Goal: Information Seeking & Learning: Learn about a topic

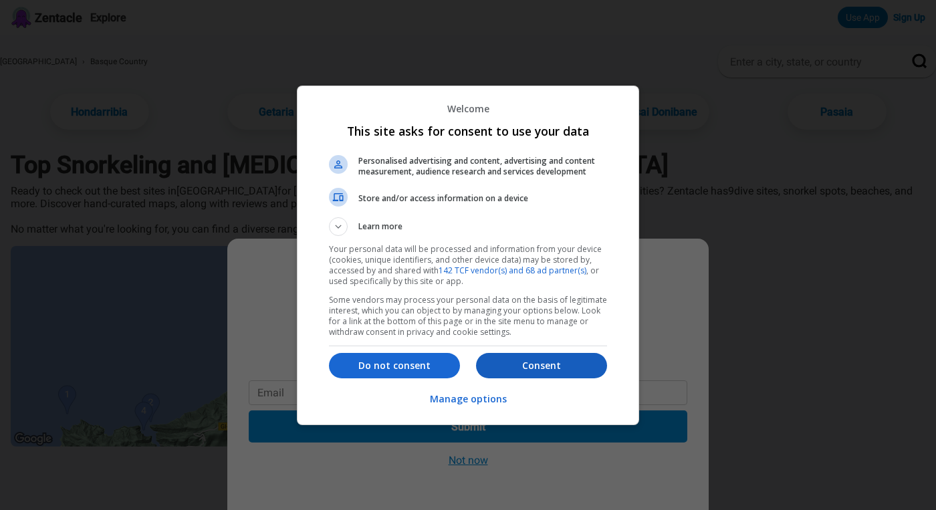
click at [513, 366] on p "Consent" at bounding box center [541, 365] width 131 height 13
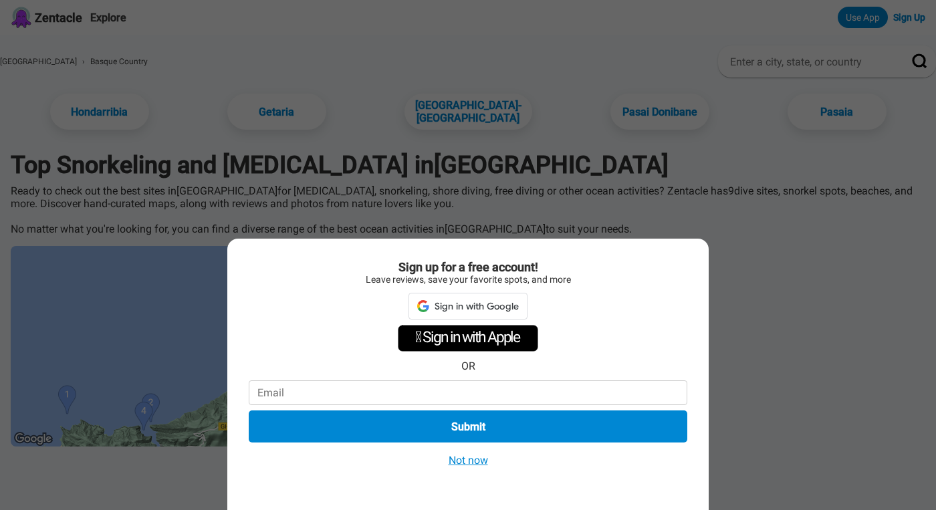
click at [475, 459] on button "Not now" at bounding box center [468, 460] width 47 height 14
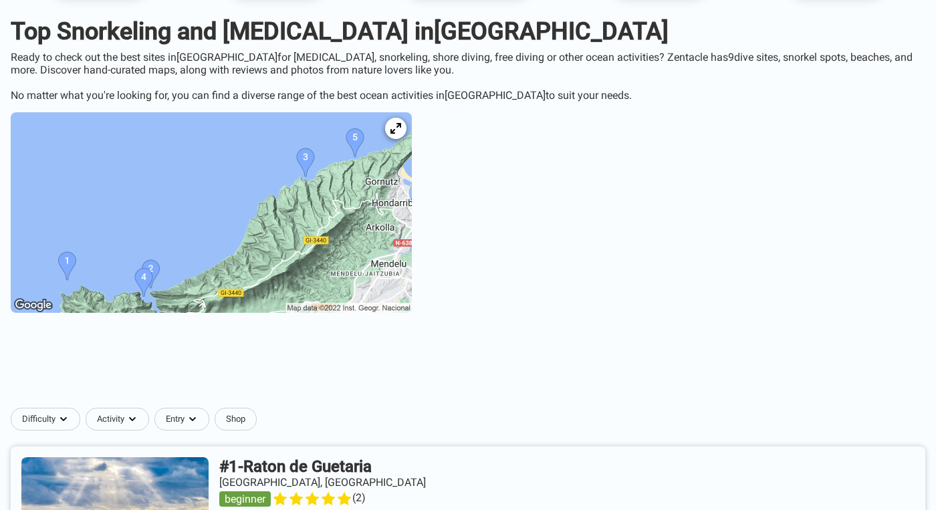
scroll to position [146, 0]
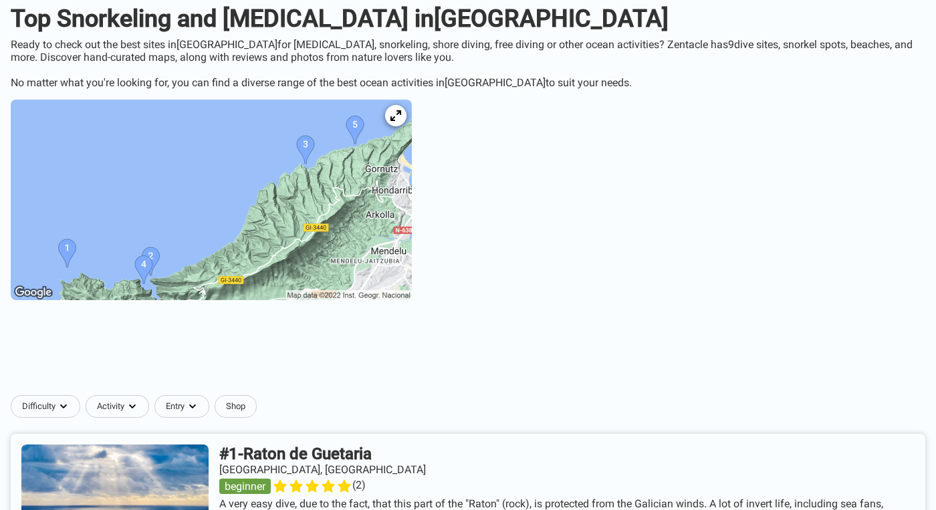
click at [314, 199] on img at bounding box center [211, 200] width 401 height 201
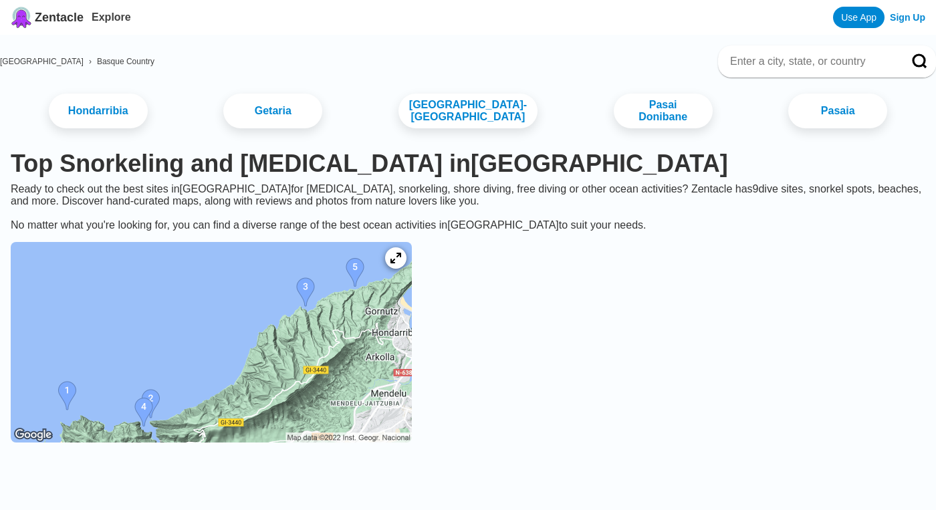
scroll to position [146, 0]
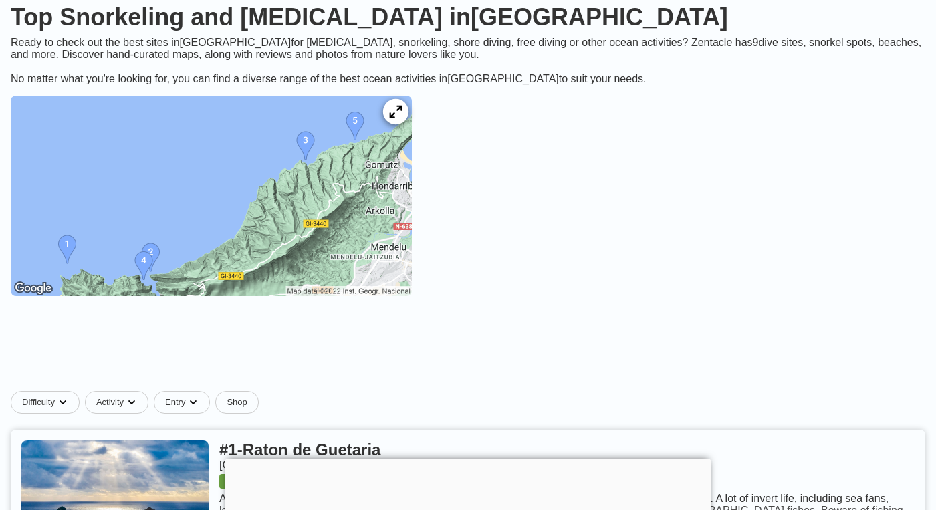
click at [402, 114] on icon at bounding box center [395, 112] width 13 height 13
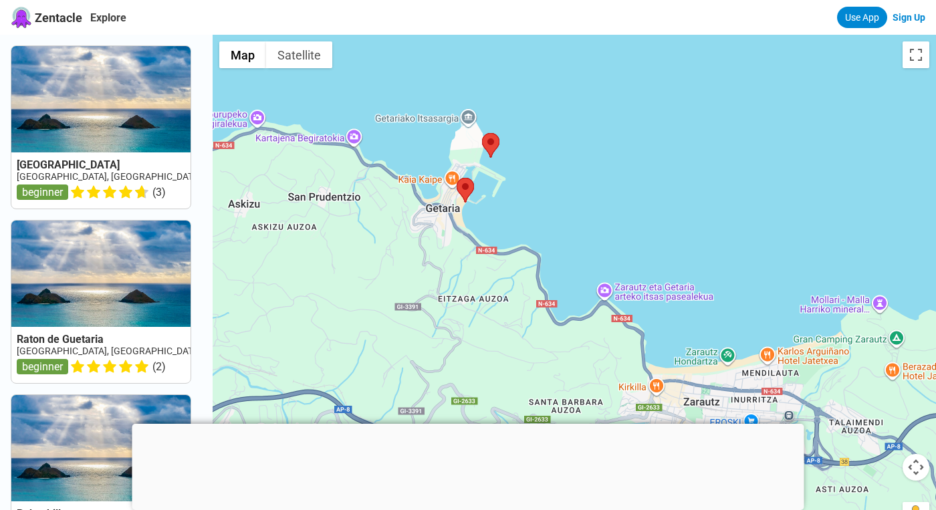
click at [492, 118] on div at bounding box center [574, 290] width 723 height 510
click at [482, 133] on area at bounding box center [482, 133] width 0 height 0
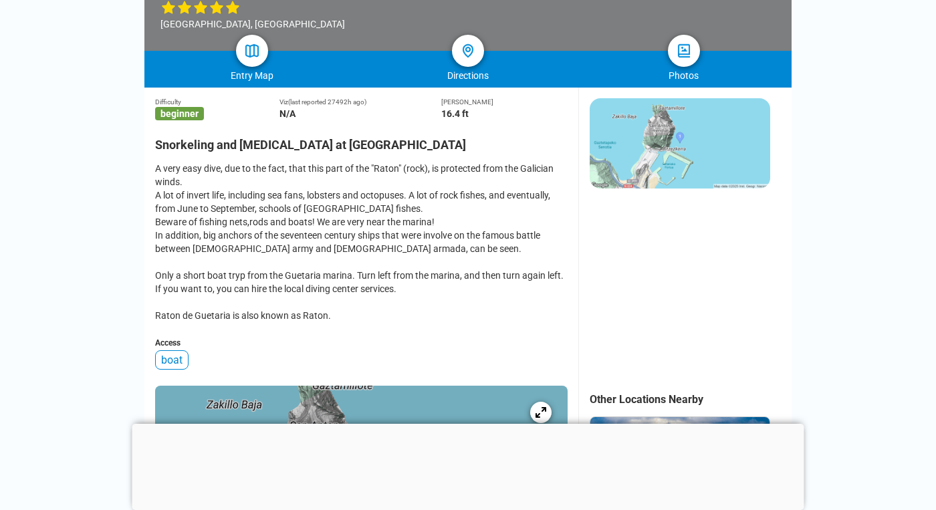
scroll to position [265, 0]
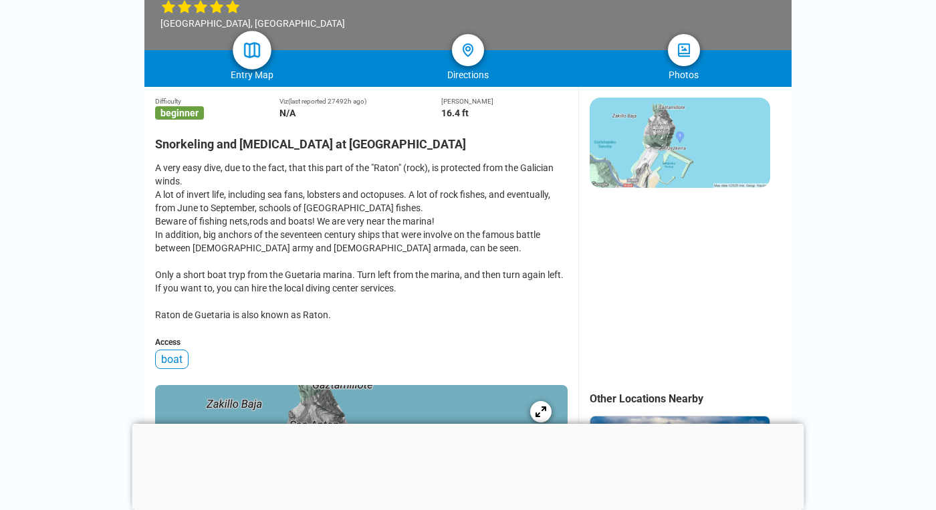
click at [254, 49] on img at bounding box center [252, 50] width 19 height 19
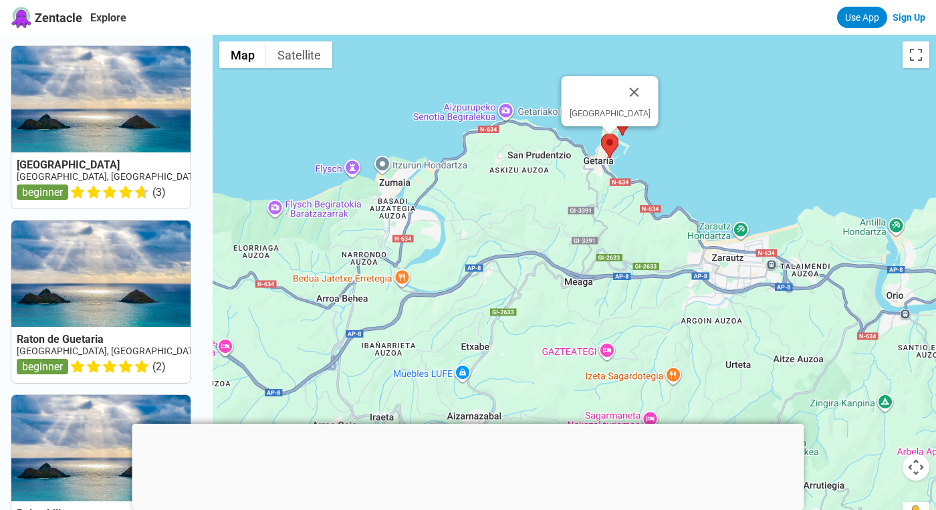
click at [601, 134] on area at bounding box center [601, 134] width 0 height 0
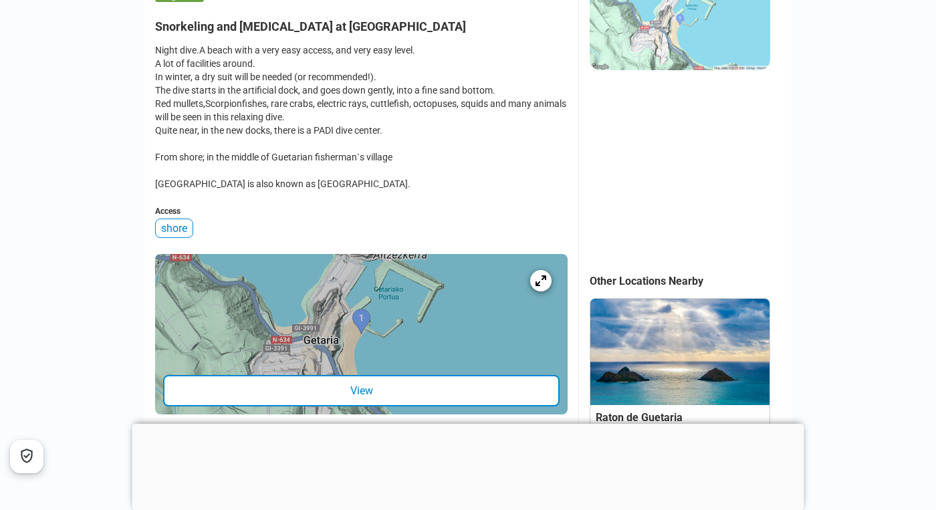
scroll to position [384, 0]
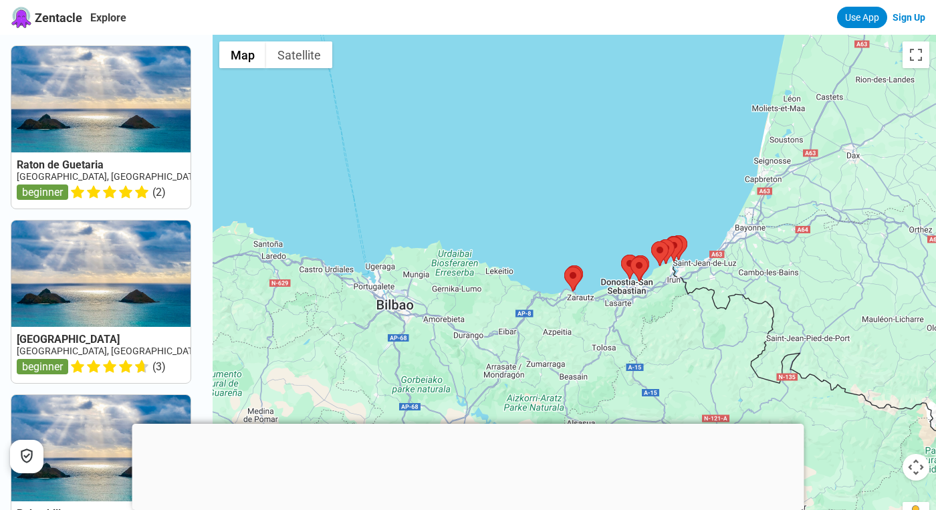
click at [574, 326] on div at bounding box center [574, 290] width 723 height 510
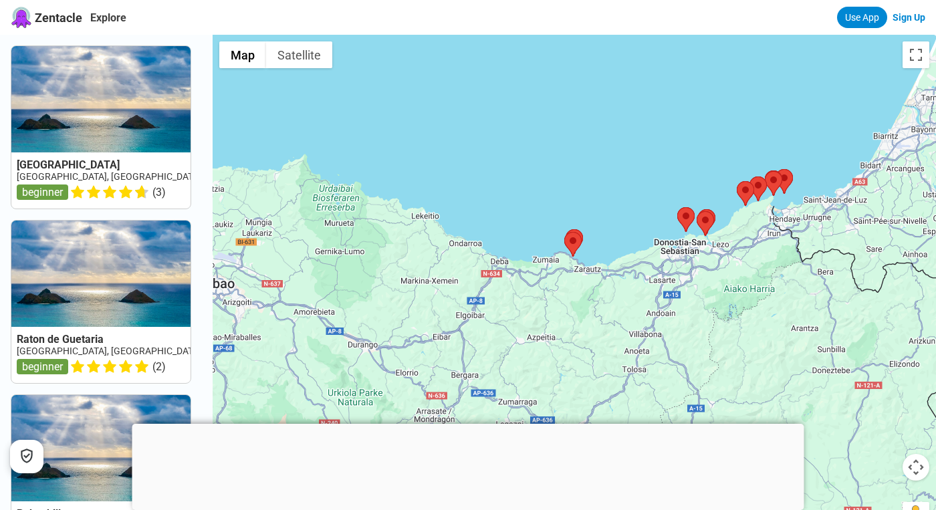
click at [572, 299] on div at bounding box center [574, 290] width 723 height 510
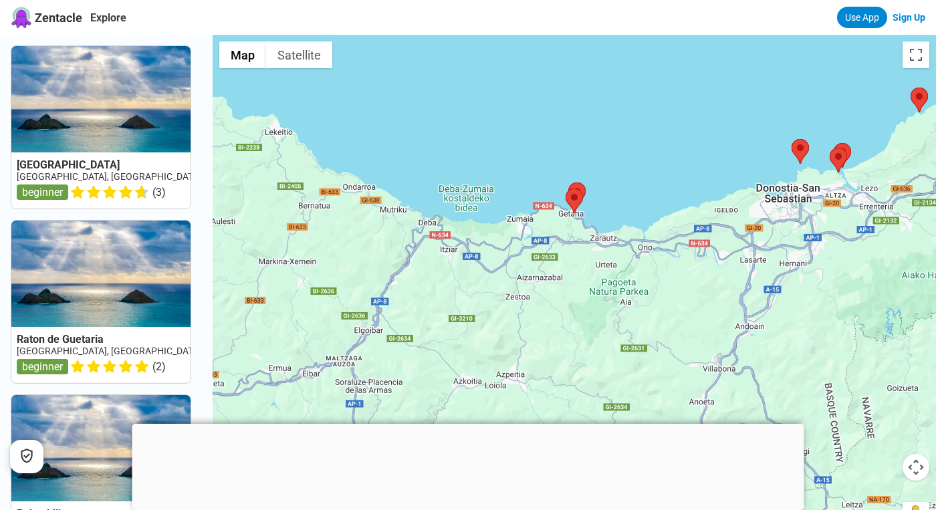
click at [569, 236] on div at bounding box center [574, 290] width 723 height 510
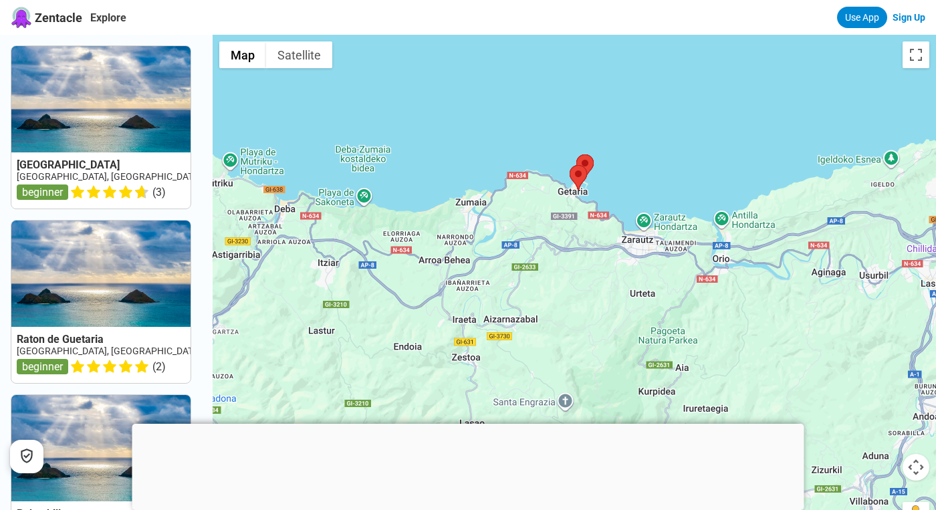
click at [542, 199] on div at bounding box center [574, 290] width 723 height 510
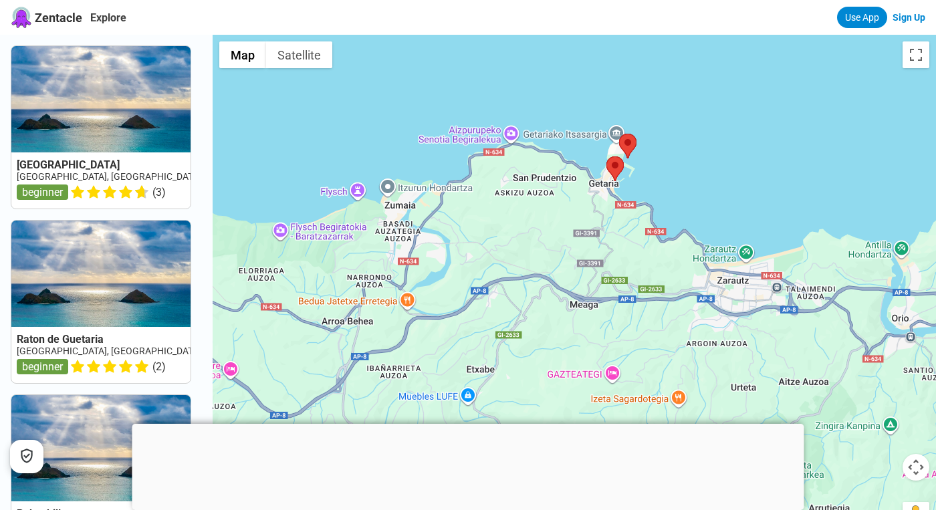
click at [596, 218] on div at bounding box center [574, 290] width 723 height 510
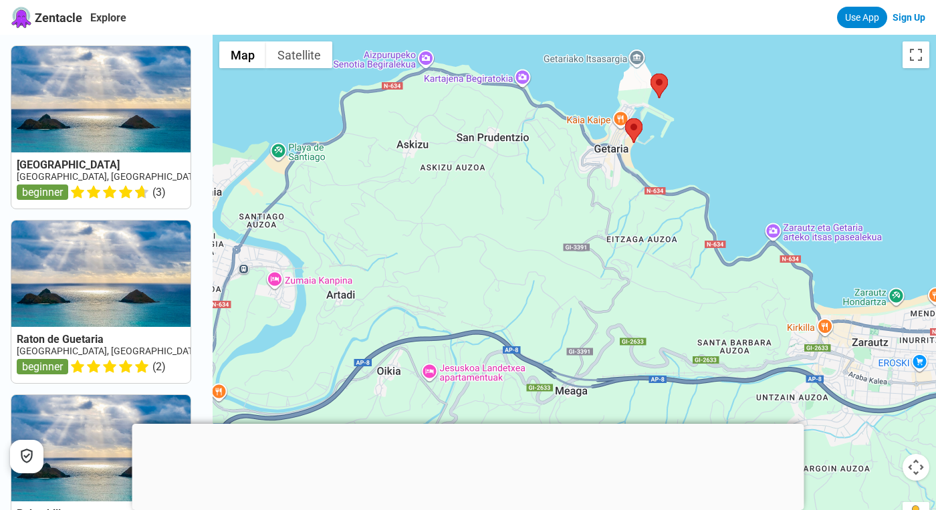
click at [632, 191] on div at bounding box center [574, 290] width 723 height 510
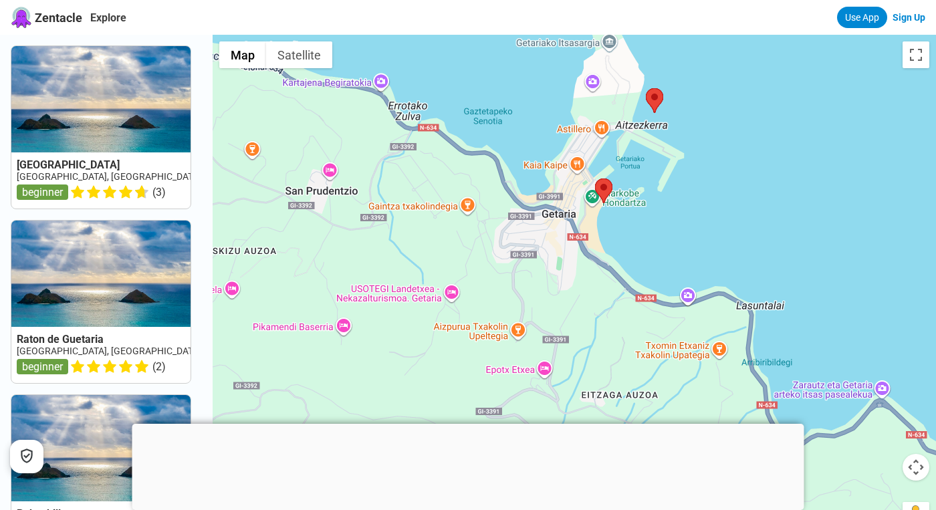
drag, startPoint x: 632, startPoint y: 191, endPoint x: 600, endPoint y: 301, distance: 114.2
click at [600, 301] on div at bounding box center [574, 290] width 723 height 510
click at [588, 296] on div at bounding box center [574, 290] width 723 height 510
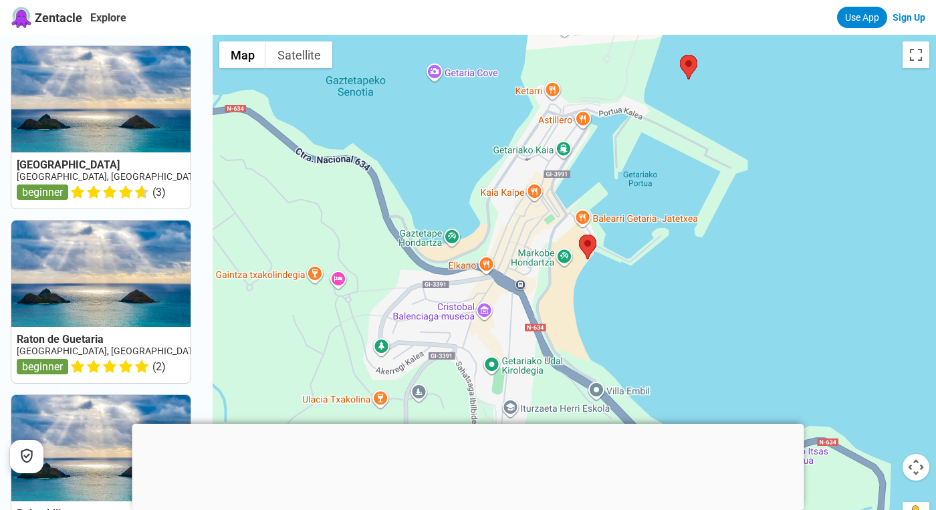
drag, startPoint x: 596, startPoint y: 196, endPoint x: 563, endPoint y: 345, distance: 152.8
click at [563, 345] on div at bounding box center [574, 290] width 723 height 510
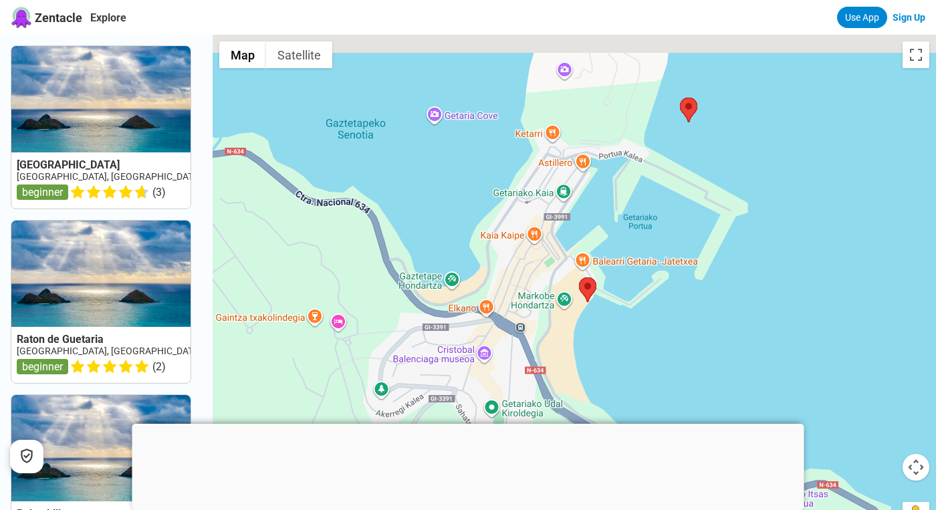
click at [693, 67] on div at bounding box center [574, 290] width 723 height 510
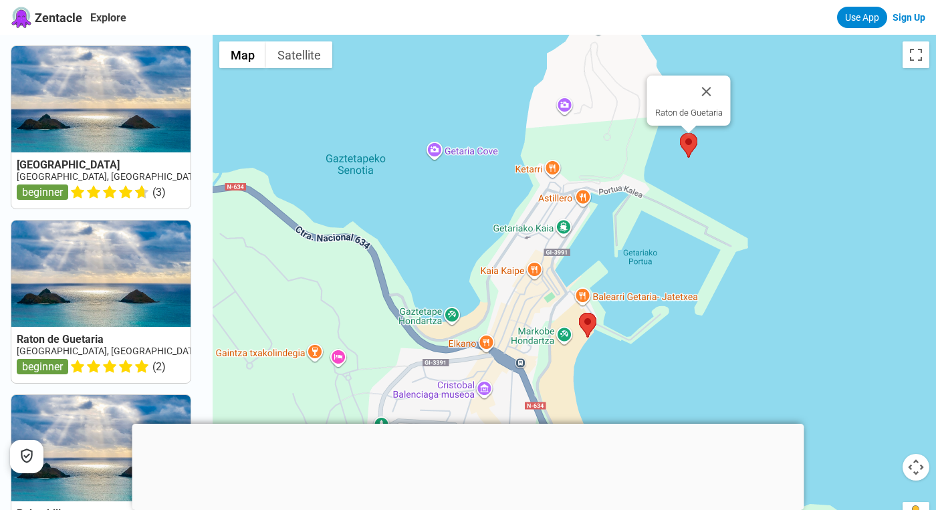
click at [680, 133] on area at bounding box center [680, 133] width 0 height 0
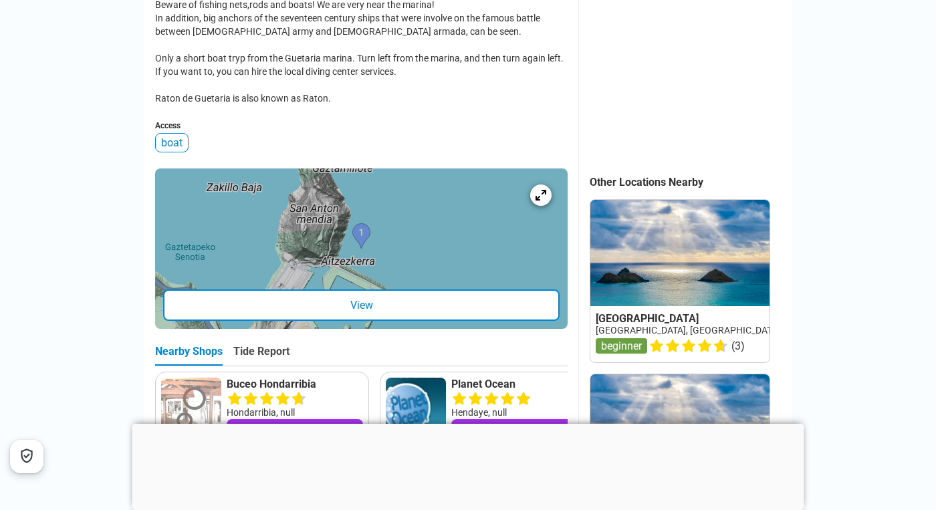
scroll to position [483, 0]
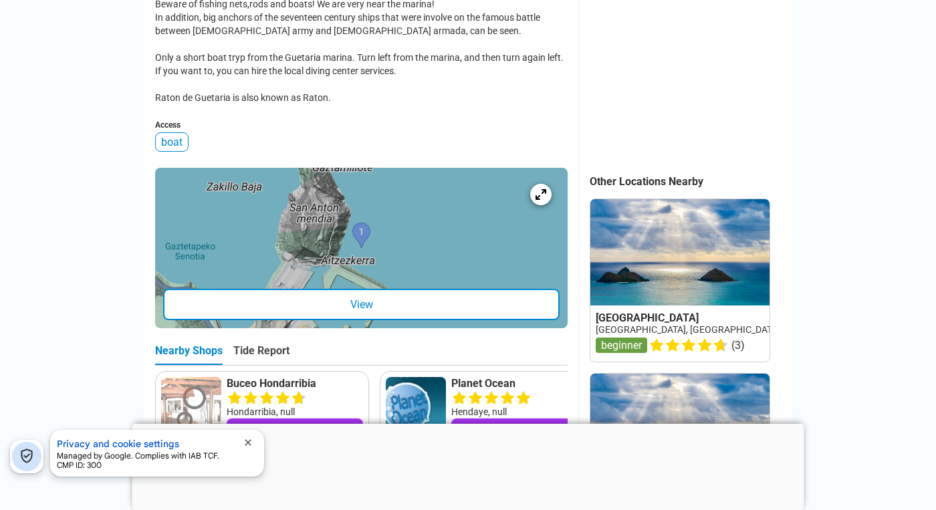
click at [451, 320] on div "View" at bounding box center [361, 304] width 396 height 31
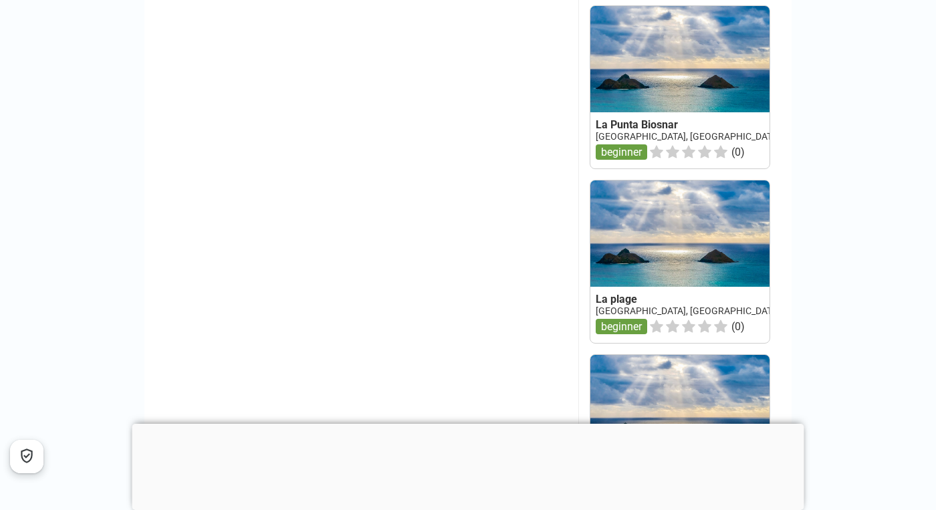
scroll to position [1387, 0]
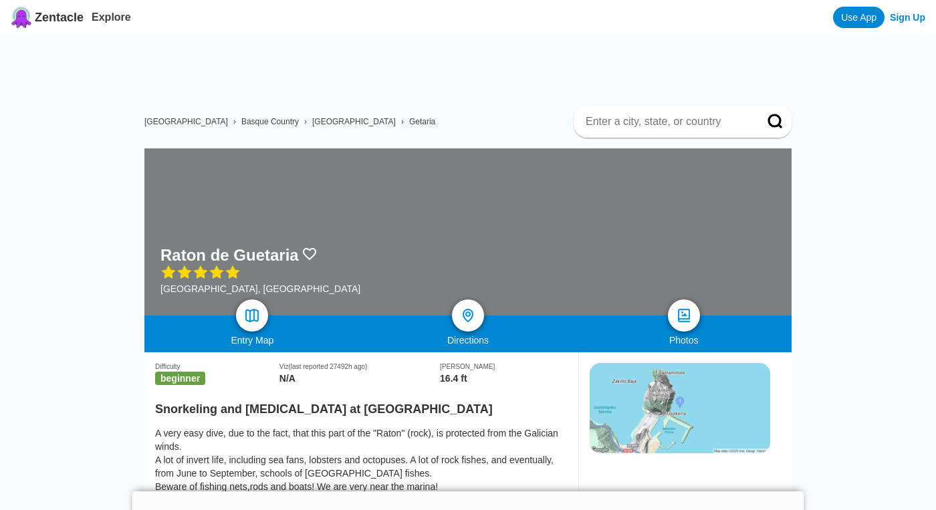
drag, startPoint x: 68, startPoint y: 212, endPoint x: 71, endPoint y: 131, distance: 80.9
